Goal: Task Accomplishment & Management: Use online tool/utility

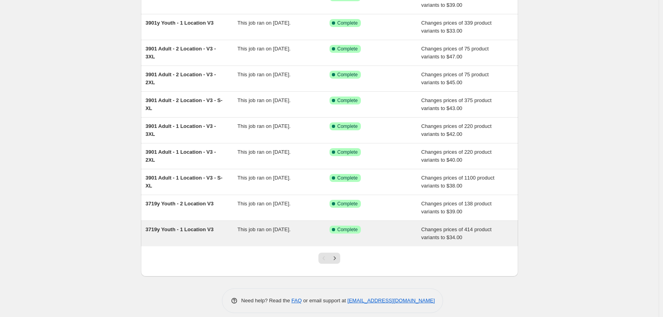
scroll to position [92, 0]
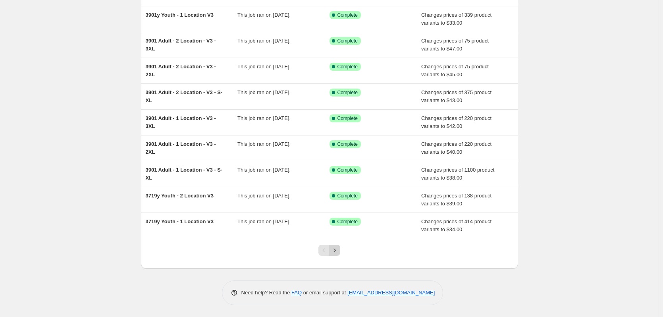
click at [339, 252] on icon "Next" at bounding box center [335, 250] width 8 height 8
click at [339, 250] on icon "Next" at bounding box center [335, 250] width 8 height 8
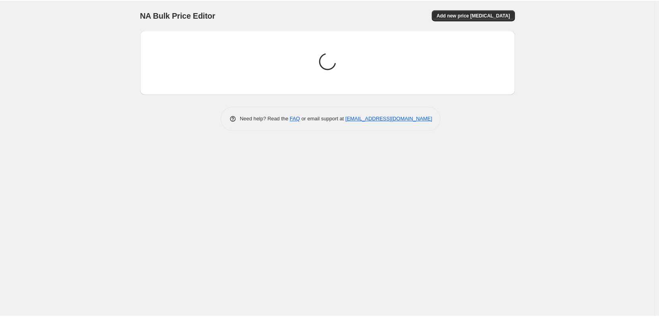
scroll to position [0, 0]
